Goal: Task Accomplishment & Management: Complete application form

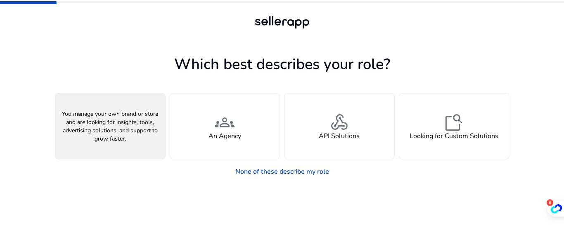
drag, startPoint x: 109, startPoint y: 130, endPoint x: 105, endPoint y: 131, distance: 4.2
click at [109, 130] on span "person" at bounding box center [110, 122] width 20 height 20
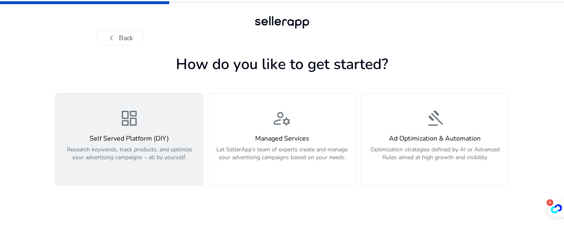
click at [135, 128] on span "dashboard" at bounding box center [129, 118] width 20 height 20
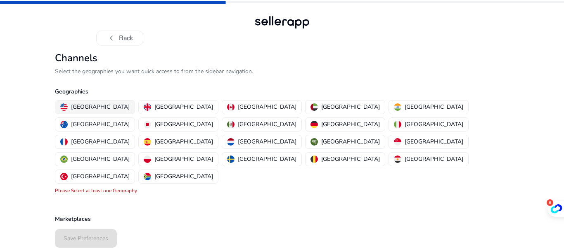
click at [86, 104] on p "United States" at bounding box center [100, 106] width 59 height 9
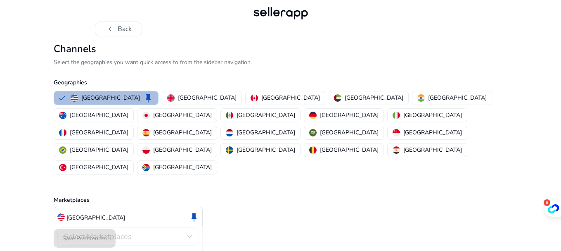
scroll to position [16, 0]
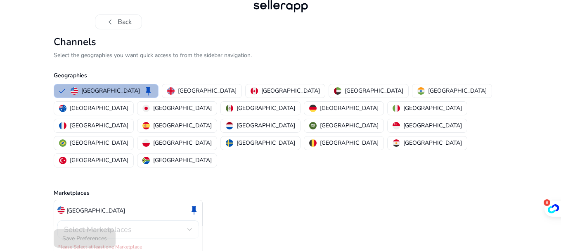
click at [180, 225] on div "Select Marketplaces" at bounding box center [125, 229] width 123 height 9
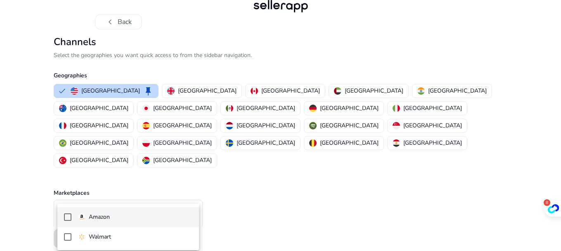
click at [87, 215] on div "Amazon" at bounding box center [94, 216] width 32 height 9
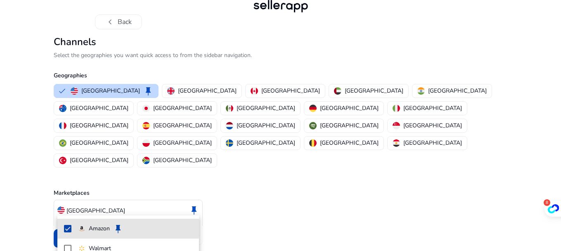
scroll to position [7, 0]
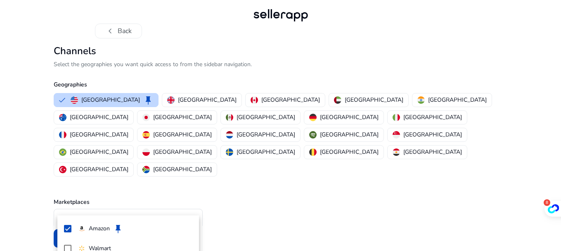
click at [26, 180] on div at bounding box center [280, 125] width 561 height 251
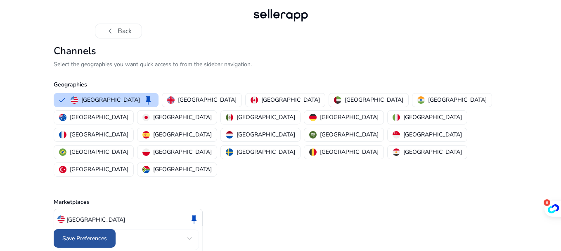
click at [104, 233] on span at bounding box center [85, 238] width 62 height 20
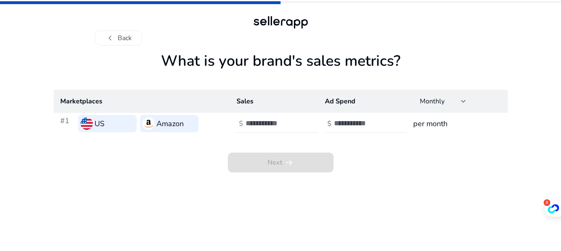
scroll to position [0, 0]
click at [250, 122] on input "number" at bounding box center [275, 123] width 56 height 9
click at [300, 120] on input "*" at bounding box center [275, 123] width 56 height 9
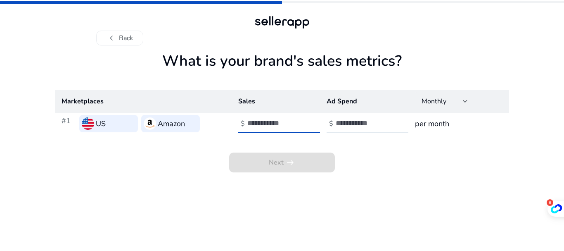
type input "*"
click at [300, 120] on input "*" at bounding box center [275, 123] width 56 height 9
click at [243, 123] on div "$ *" at bounding box center [279, 123] width 83 height 18
click at [434, 123] on h3 "per month" at bounding box center [459, 124] width 88 height 12
click at [258, 122] on input "number" at bounding box center [275, 123] width 56 height 9
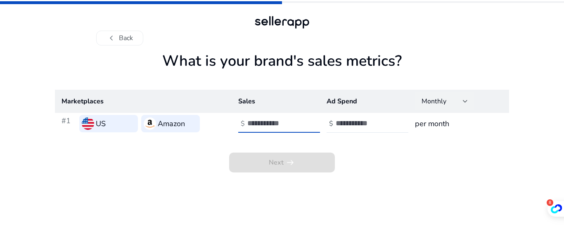
click at [462, 101] on div "Monthly" at bounding box center [442, 101] width 41 height 9
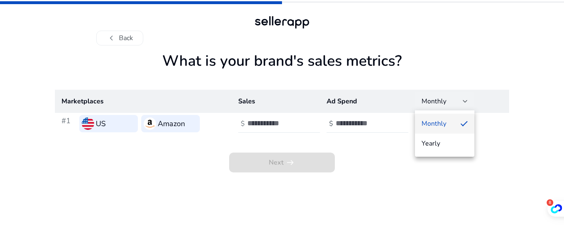
click at [452, 120] on span "Monthly" at bounding box center [438, 123] width 32 height 9
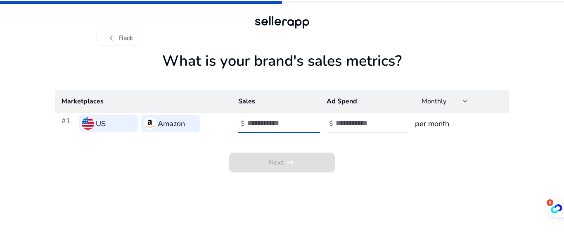
click at [265, 125] on input "number" at bounding box center [275, 123] width 56 height 9
click at [261, 123] on input "number" at bounding box center [275, 123] width 56 height 9
type input "*"
type input "****"
click at [343, 120] on input "number" at bounding box center [364, 123] width 56 height 9
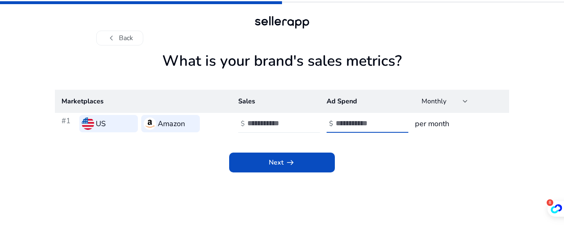
type input "****"
click at [376, 161] on div "Next arrow_right_alt" at bounding box center [282, 153] width 454 height 38
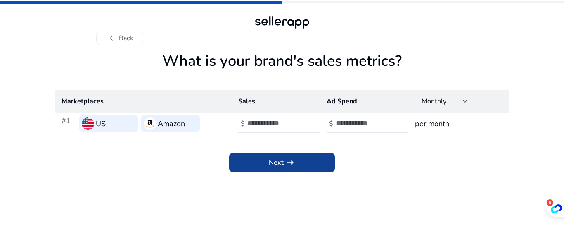
click at [282, 164] on span "Next arrow_right_alt" at bounding box center [282, 162] width 26 height 10
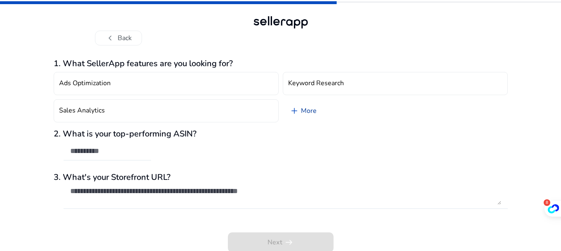
click at [310, 110] on link "add More" at bounding box center [303, 110] width 40 height 23
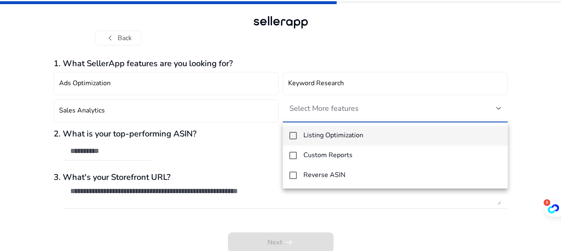
click at [295, 135] on mat-pseudo-checkbox at bounding box center [293, 135] width 7 height 7
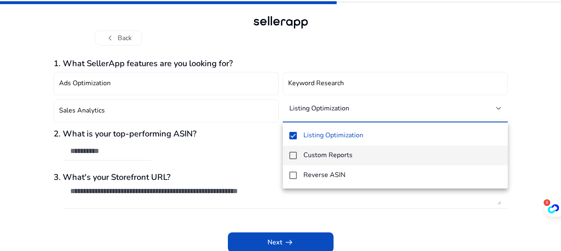
click at [294, 153] on mat-pseudo-checkbox at bounding box center [293, 155] width 7 height 7
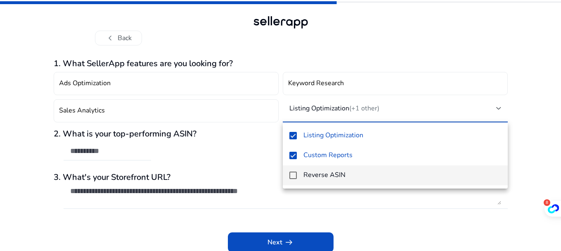
click at [295, 176] on mat-pseudo-checkbox at bounding box center [293, 174] width 7 height 7
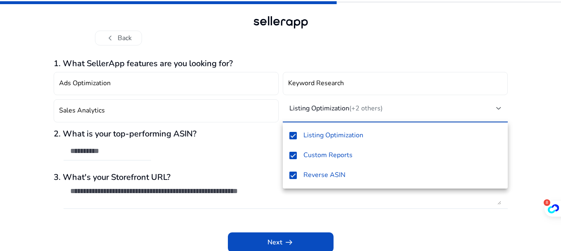
click at [259, 129] on div at bounding box center [280, 125] width 561 height 251
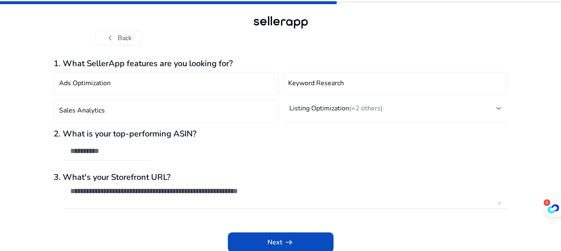
click at [103, 152] on input "text" at bounding box center [107, 150] width 74 height 9
click at [77, 147] on input "text" at bounding box center [107, 150] width 74 height 9
click at [36, 167] on div "chevron_left Back 1. What SellerApp features are you looking for? Ads Optimizat…" at bounding box center [280, 126] width 561 height 252
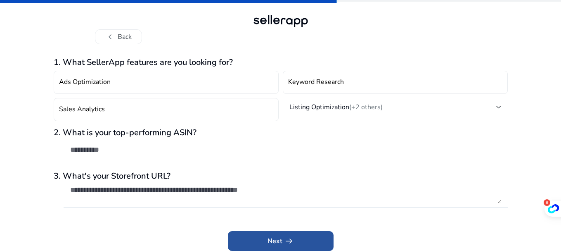
click at [282, 240] on app-icon "arrow_right_alt" at bounding box center [288, 241] width 12 height 10
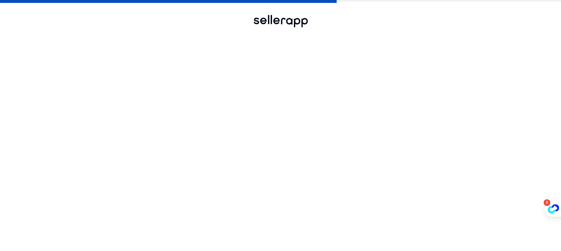
scroll to position [0, 0]
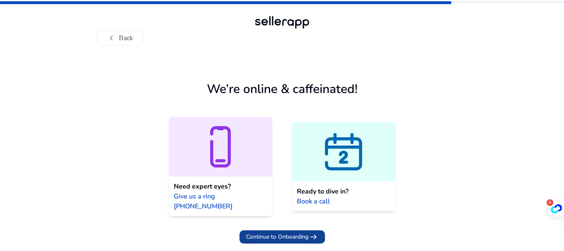
click at [294, 232] on span "Continue to Onboarding" at bounding box center [277, 236] width 62 height 9
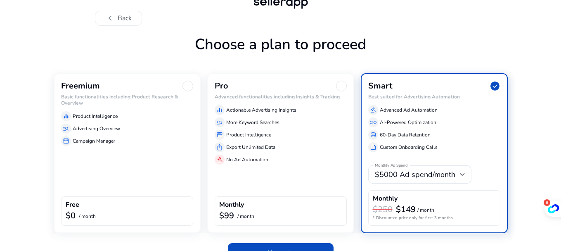
scroll to position [38, 0]
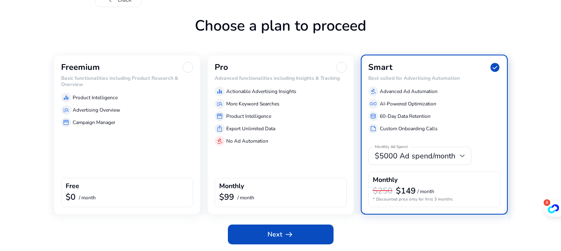
click at [91, 129] on div "Freemium Basic functionalities including Product Research & Overview equalizer …" at bounding box center [127, 135] width 147 height 160
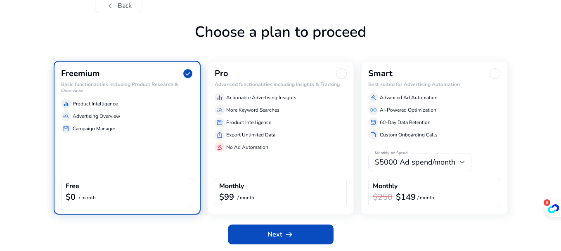
scroll to position [32, 0]
click at [463, 163] on div at bounding box center [462, 161] width 5 height 3
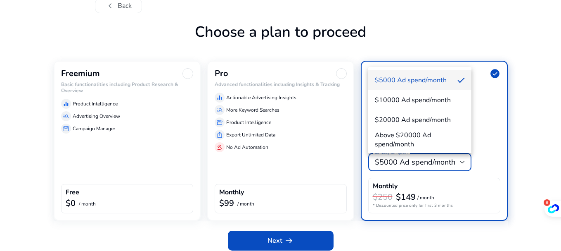
click at [535, 102] on div at bounding box center [280, 125] width 561 height 251
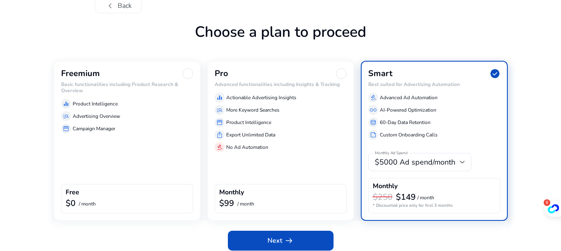
click at [90, 116] on p "Advertising Overview" at bounding box center [96, 115] width 47 height 7
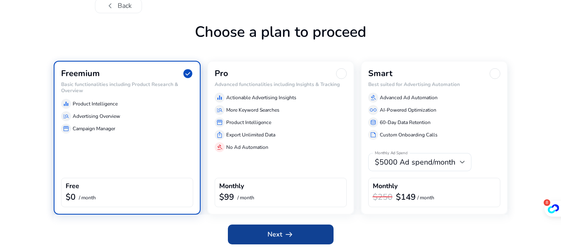
click at [278, 235] on span "Next arrow_right_alt" at bounding box center [281, 234] width 26 height 10
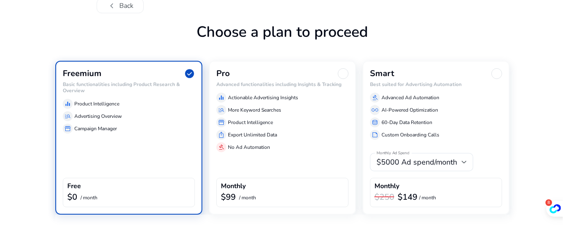
scroll to position [0, 0]
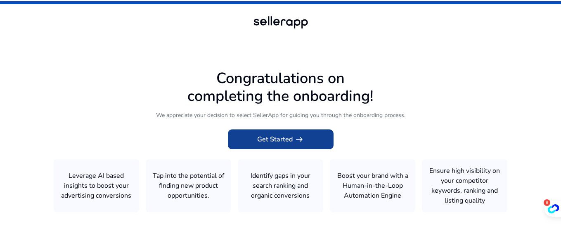
click at [283, 145] on span at bounding box center [281, 139] width 106 height 20
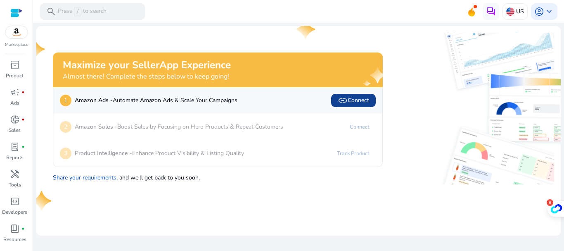
click at [348, 101] on span "link Connect" at bounding box center [353, 100] width 31 height 10
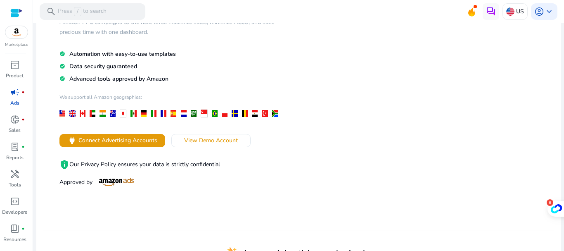
scroll to position [124, 0]
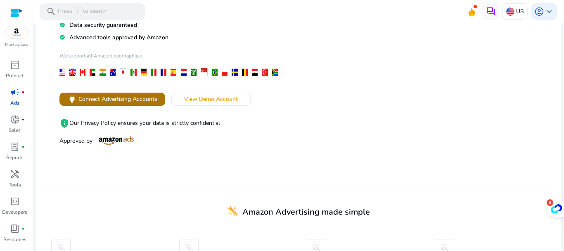
click at [106, 98] on span "Connect Advertising Accounts" at bounding box center [117, 99] width 79 height 9
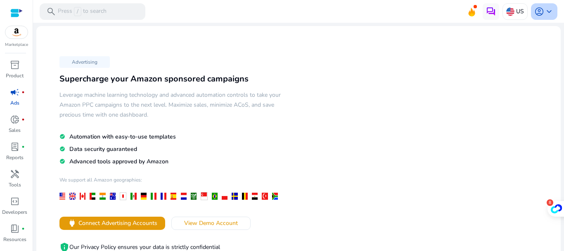
click at [544, 14] on span "keyboard_arrow_down" at bounding box center [549, 12] width 10 height 10
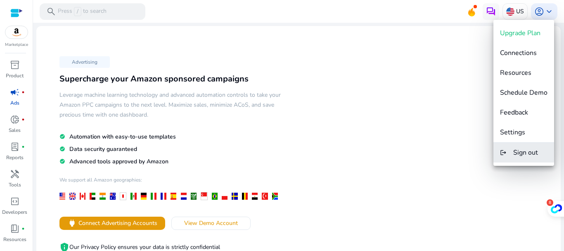
click at [526, 153] on span "Sign out" at bounding box center [525, 152] width 25 height 9
